Goal: Task Accomplishment & Management: Manage account settings

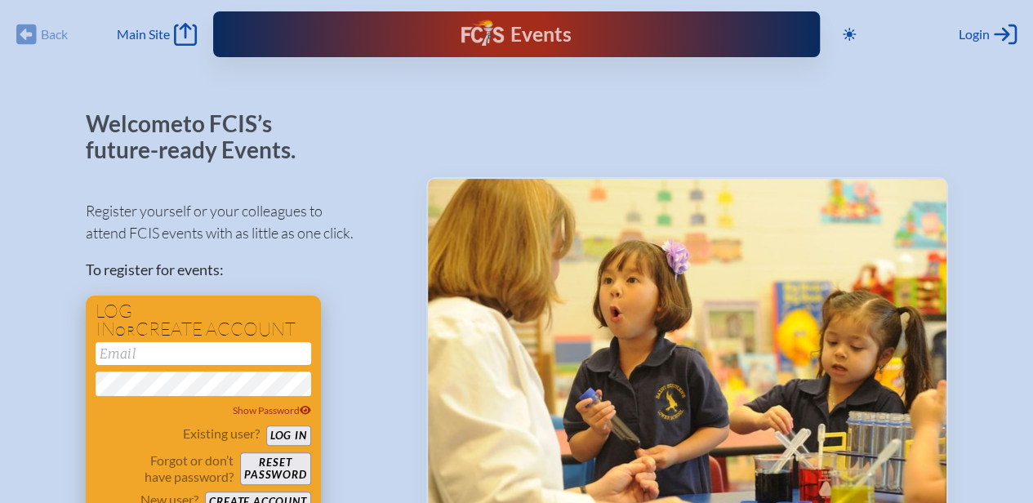
click at [153, 349] on input "email" at bounding box center [204, 353] width 216 height 23
click at [281, 434] on button "Log in" at bounding box center [288, 435] width 45 height 20
click at [205, 365] on input "schargualaf" at bounding box center [204, 353] width 216 height 23
type input "[EMAIL_ADDRESS][DOMAIN_NAME]"
click at [278, 438] on button "Log in" at bounding box center [288, 435] width 45 height 20
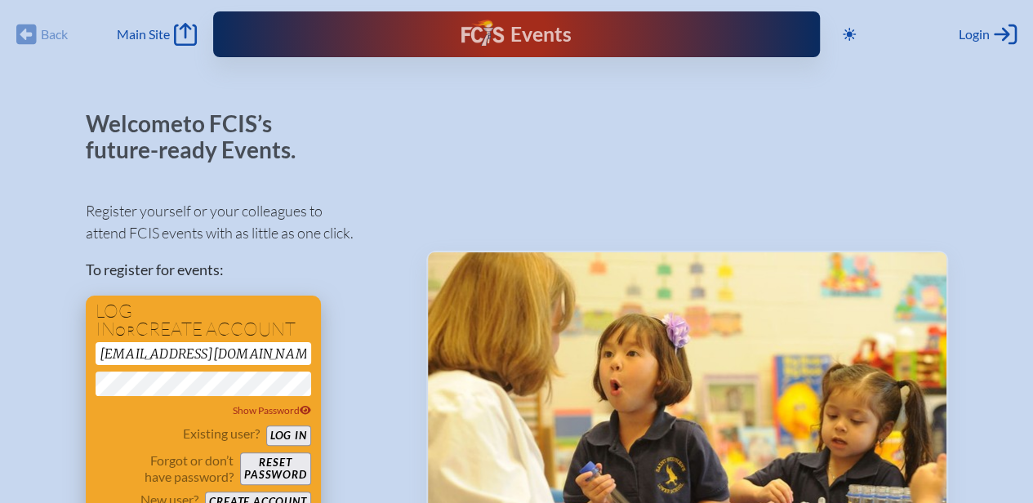
click at [285, 433] on button "Log in" at bounding box center [288, 435] width 45 height 20
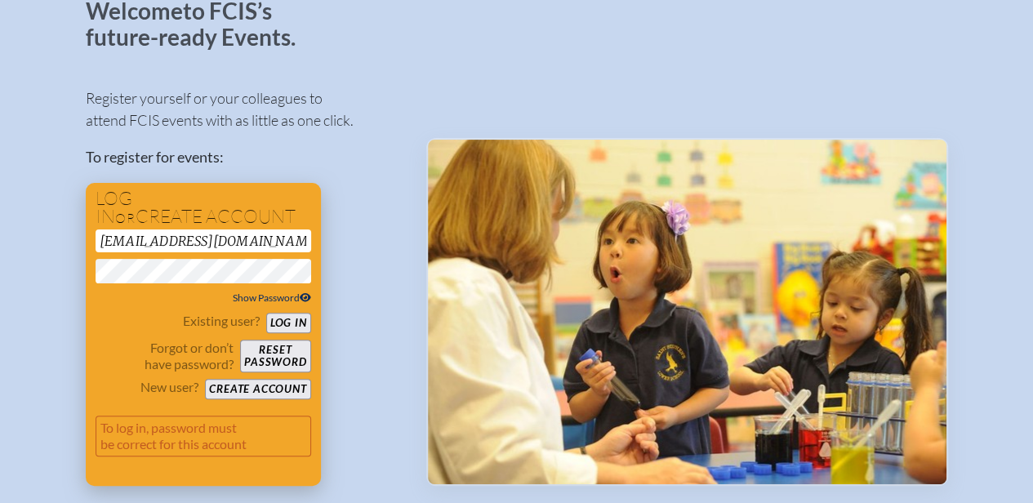
click at [305, 295] on icon at bounding box center [305, 297] width 11 height 9
click at [296, 319] on button "Log in" at bounding box center [288, 323] width 45 height 20
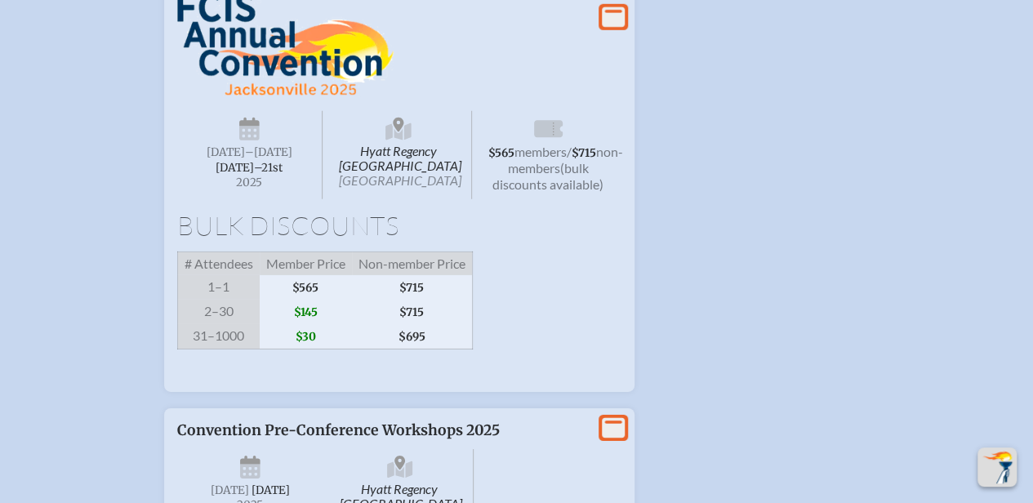
scroll to position [2476, 0]
click at [615, 28] on icon at bounding box center [613, 17] width 23 height 20
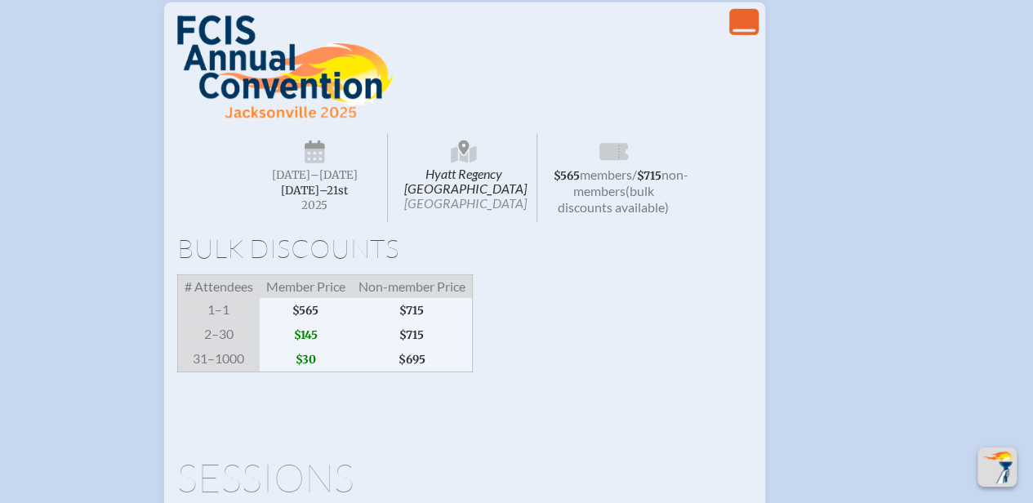
scroll to position [2451, 0]
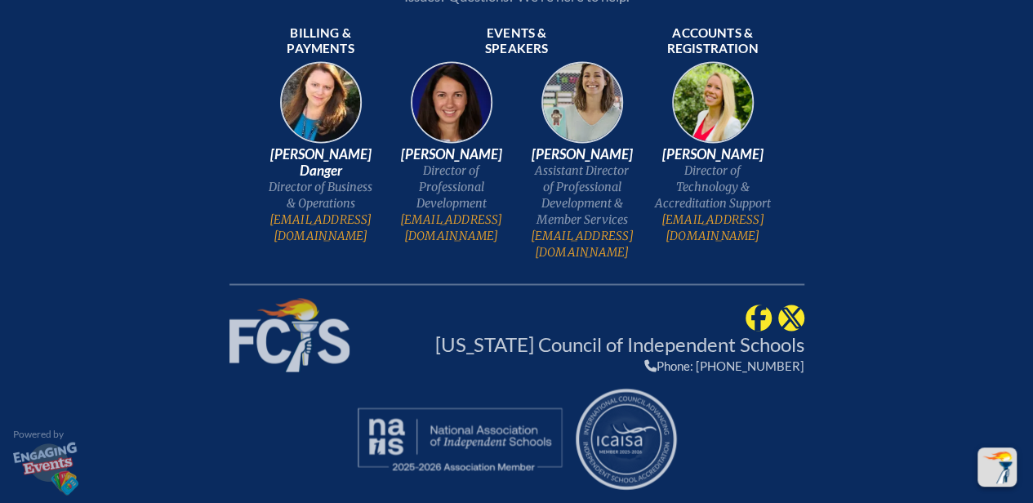
scroll to position [4364, 11]
click at [697, 161] on img at bounding box center [712, 108] width 104 height 104
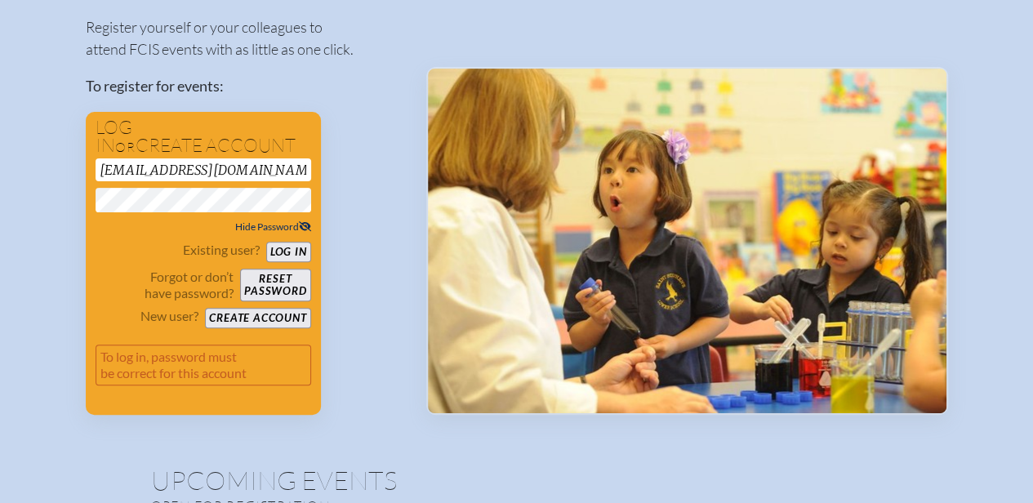
scroll to position [0, 0]
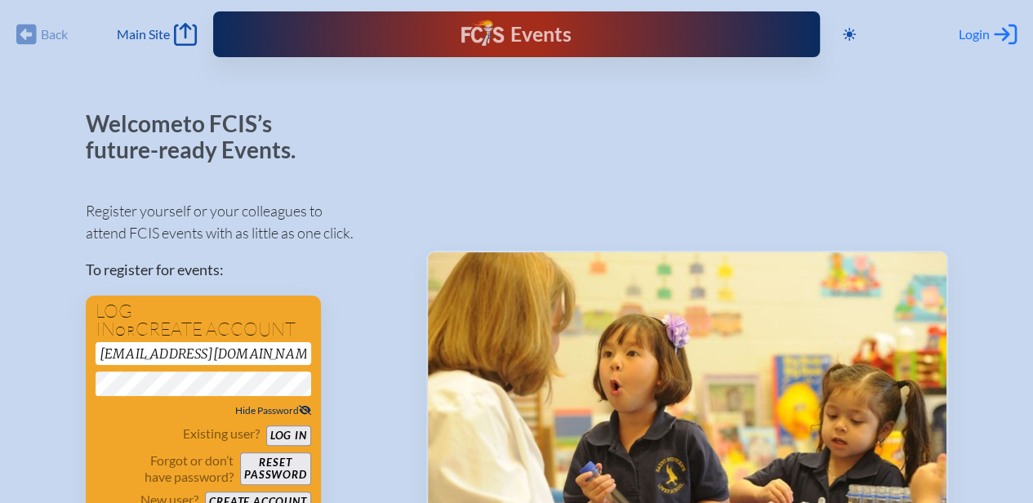
click at [967, 33] on span "Login" at bounding box center [973, 34] width 31 height 16
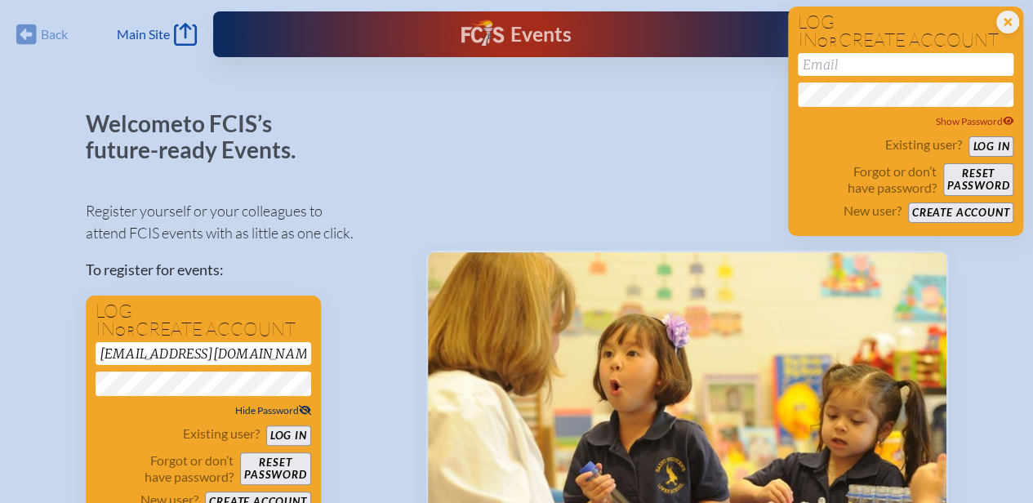
click at [636, 140] on div at bounding box center [687, 354] width 522 height 487
click at [39, 30] on div "Back Back Main Site Main Site" at bounding box center [106, 34] width 180 height 23
click at [24, 36] on div "Back Back Main Site Main Site" at bounding box center [106, 34] width 180 height 23
